Goal: Task Accomplishment & Management: Manage account settings

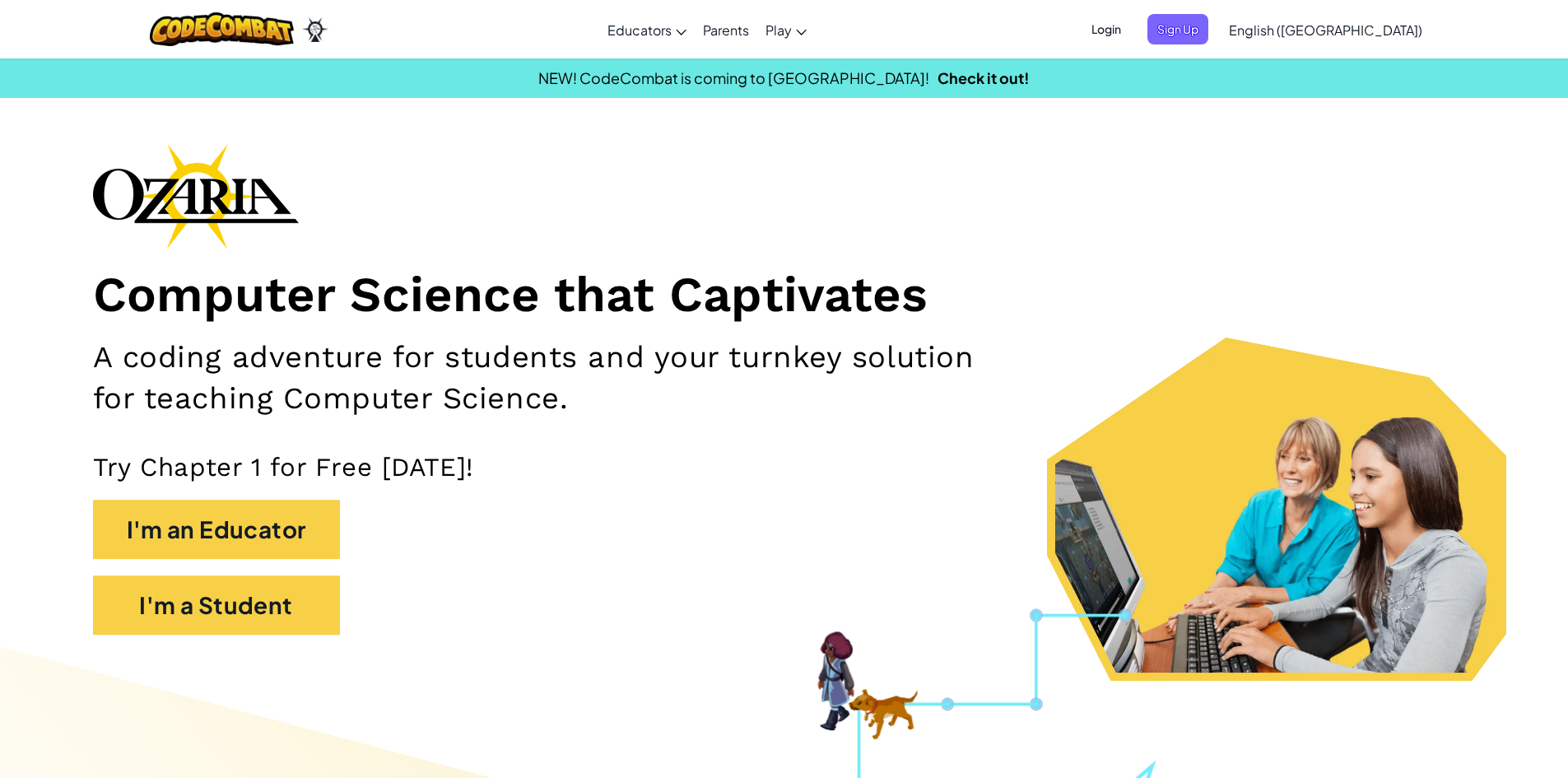
click at [1131, 27] on span "Login" at bounding box center [1107, 29] width 50 height 30
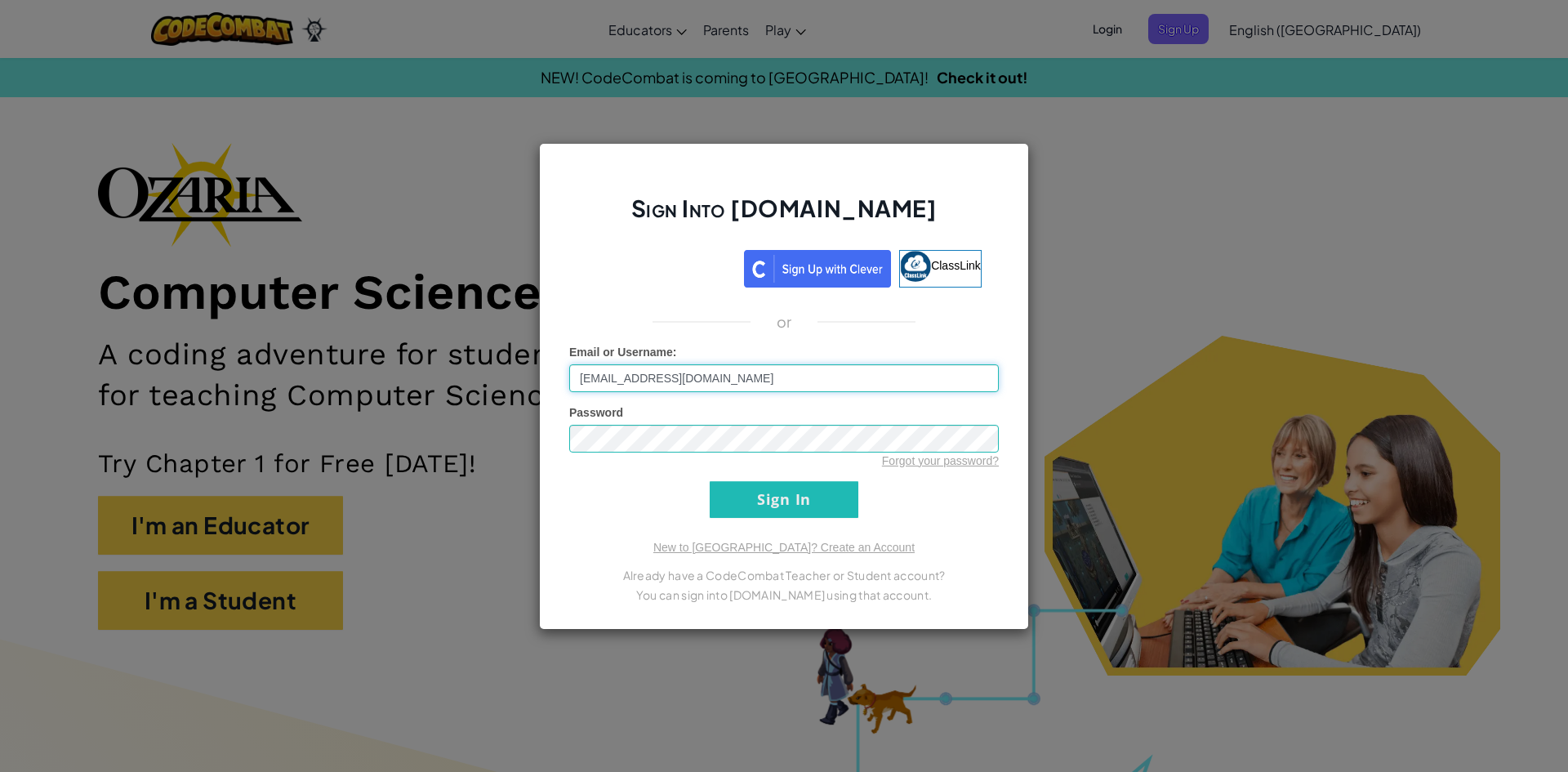
type input "[EMAIL_ADDRESS][DOMAIN_NAME]"
click at [815, 530] on div "Sign Into [DOMAIN_NAME] ClassLink or Unknown Error Email or Username : [EMAIL_A…" at bounding box center [784, 386] width 490 height 487
click at [817, 501] on input "Sign In" at bounding box center [784, 499] width 148 height 37
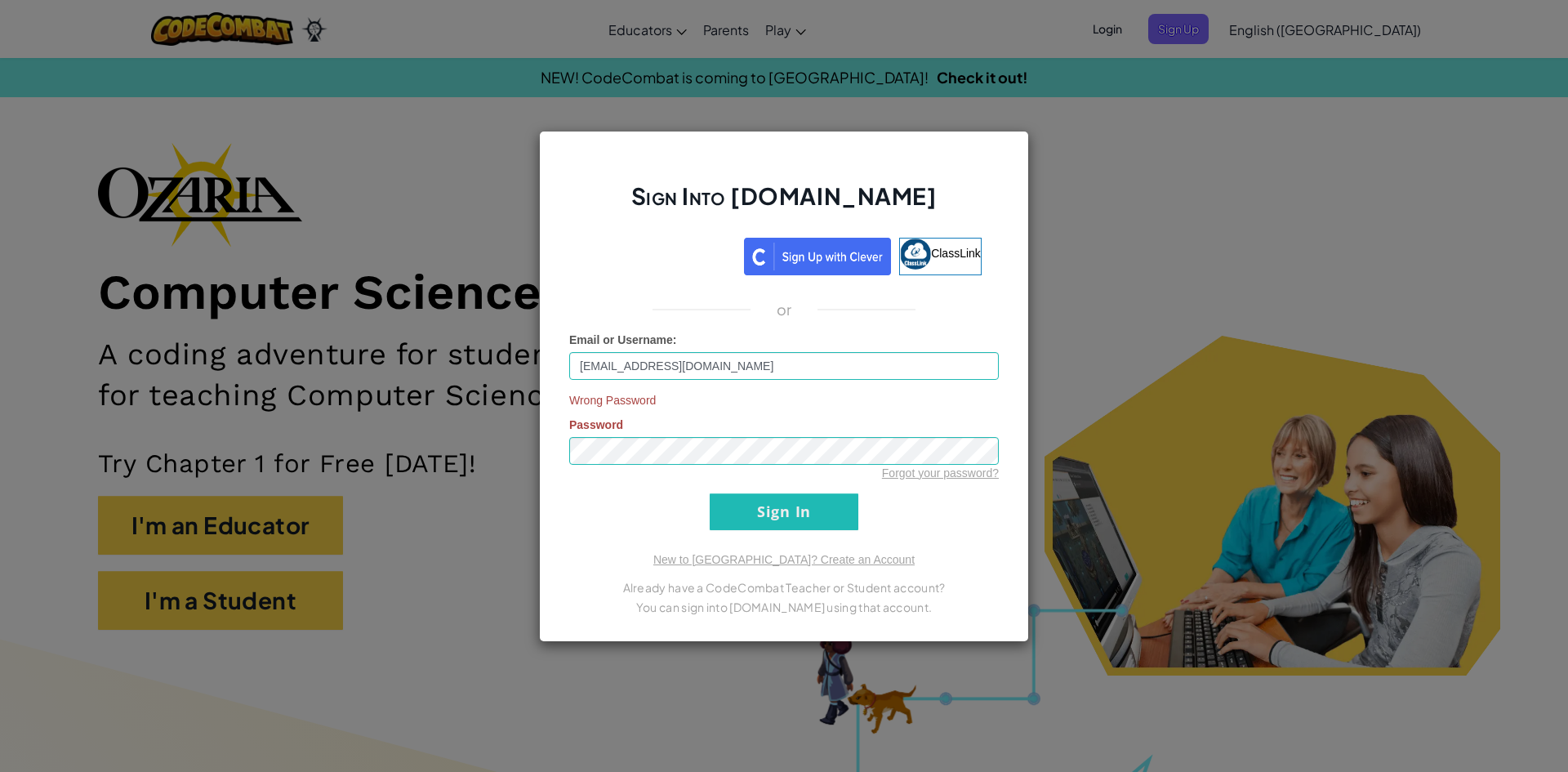
drag, startPoint x: 737, startPoint y: 491, endPoint x: 741, endPoint y: 503, distance: 12.6
click at [740, 498] on form "Email or Username : [PERSON_NAME][EMAIL_ADDRESS][DOMAIN_NAME] Wrong Password Pa…" at bounding box center [784, 430] width 429 height 199
click at [742, 505] on input "Sign In" at bounding box center [784, 512] width 148 height 37
